Goal: Information Seeking & Learning: Check status

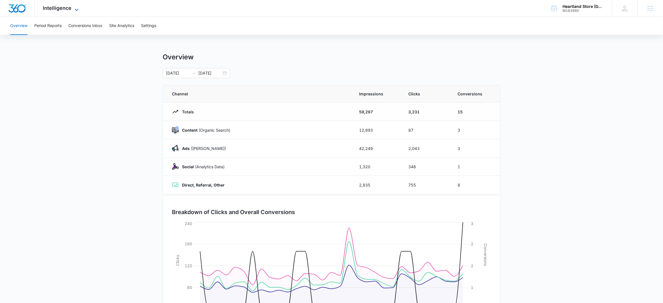
click at [73, 6] on icon at bounding box center [76, 9] width 7 height 7
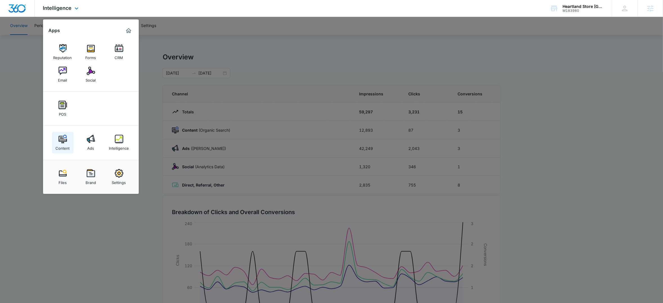
click at [62, 142] on img at bounding box center [63, 139] width 8 height 8
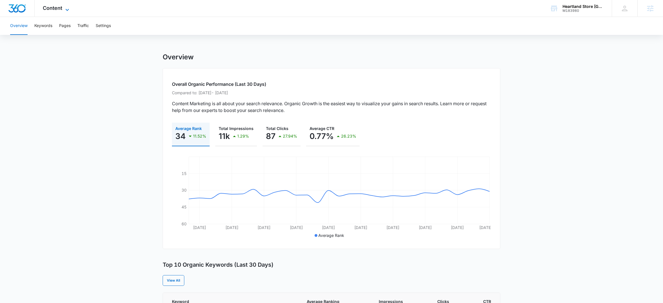
click at [70, 10] on icon at bounding box center [67, 9] width 7 height 7
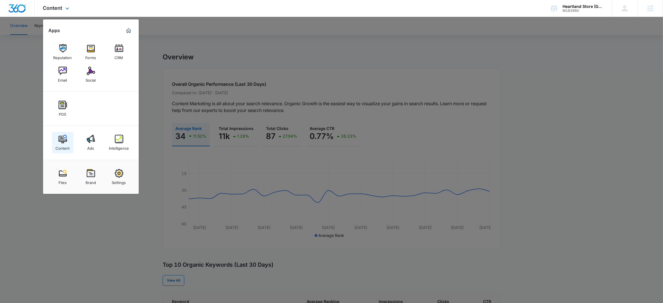
click at [64, 140] on img at bounding box center [63, 139] width 8 height 8
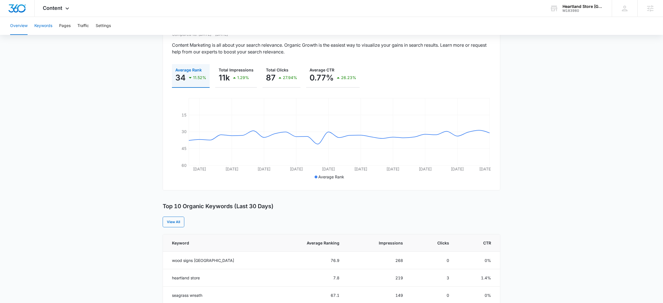
scroll to position [58, 0]
click at [40, 28] on button "Keywords" at bounding box center [43, 26] width 18 height 18
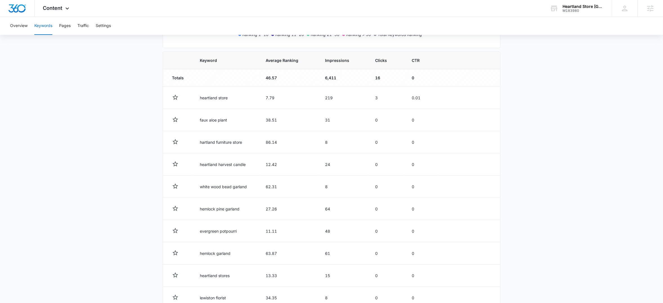
scroll to position [173, 0]
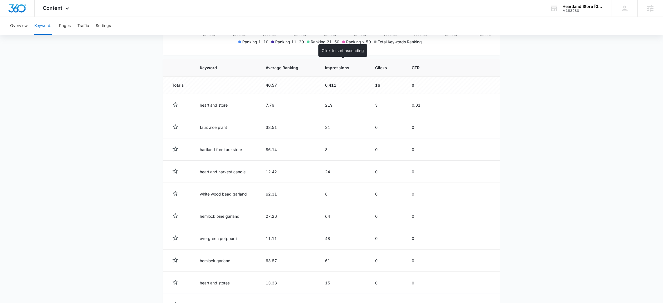
click at [331, 72] on th "Impressions" at bounding box center [343, 67] width 50 height 17
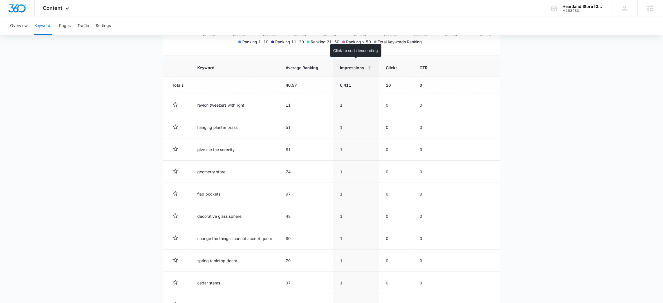
click at [361, 68] on span "Impressions" at bounding box center [352, 68] width 24 height 6
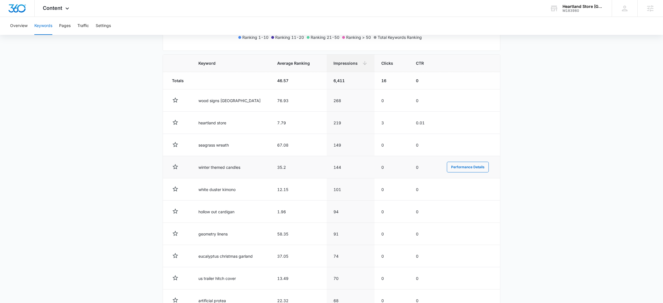
scroll to position [175, 0]
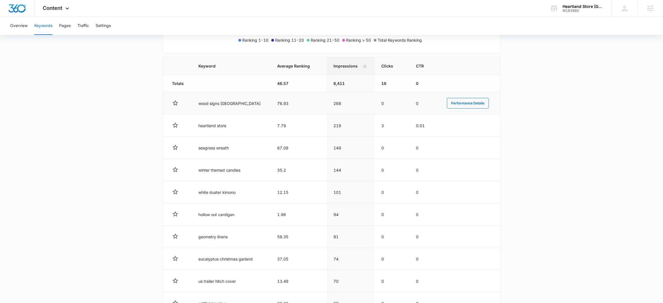
click at [335, 103] on td "268" at bounding box center [351, 103] width 48 height 22
drag, startPoint x: 200, startPoint y: 104, endPoint x: 220, endPoint y: 104, distance: 19.7
click at [220, 104] on td "wood signs [GEOGRAPHIC_DATA]" at bounding box center [231, 103] width 79 height 22
click at [231, 104] on td "wood signs [GEOGRAPHIC_DATA]" at bounding box center [231, 103] width 79 height 22
drag, startPoint x: 273, startPoint y: 103, endPoint x: 285, endPoint y: 104, distance: 12.5
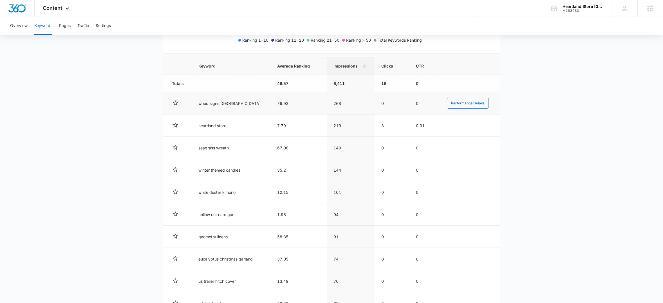
click at [285, 104] on td "76.93" at bounding box center [298, 103] width 57 height 22
drag, startPoint x: 283, startPoint y: 104, endPoint x: 262, endPoint y: 101, distance: 20.4
click at [262, 101] on tr "wood signs minneapolis 76.93 268 0 0 Performance Details" at bounding box center [331, 103] width 337 height 22
click at [271, 99] on td "76.93" at bounding box center [298, 103] width 57 height 22
drag, startPoint x: 200, startPoint y: 104, endPoint x: 221, endPoint y: 104, distance: 21.1
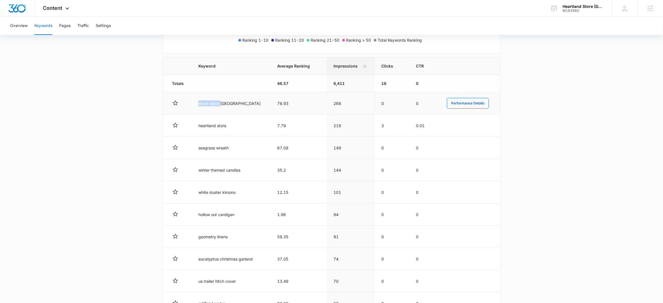
click at [221, 104] on td "wood signs [GEOGRAPHIC_DATA]" at bounding box center [231, 103] width 79 height 22
click at [220, 106] on td "wood signs [GEOGRAPHIC_DATA]" at bounding box center [231, 103] width 79 height 22
drag, startPoint x: 199, startPoint y: 103, endPoint x: 241, endPoint y: 102, distance: 41.4
click at [241, 102] on td "wood signs [GEOGRAPHIC_DATA]" at bounding box center [231, 103] width 79 height 22
click at [246, 103] on td "wood signs [GEOGRAPHIC_DATA]" at bounding box center [231, 103] width 79 height 22
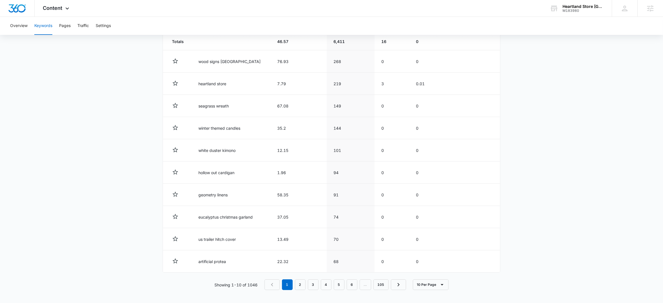
scroll to position [218, 0]
click at [302, 287] on link "2" at bounding box center [300, 283] width 11 height 11
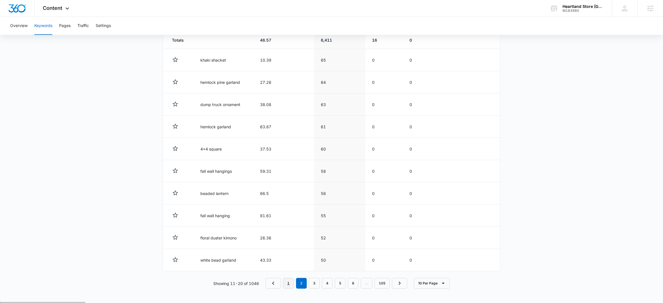
click at [289, 285] on link "1" at bounding box center [288, 283] width 11 height 11
